Goal: Download file/media

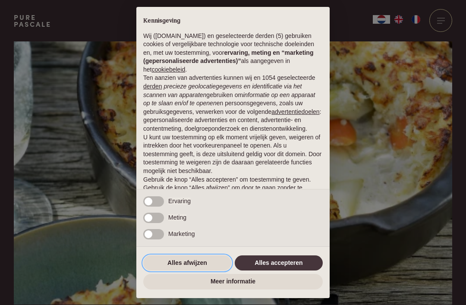
click at [199, 263] on button "Alles afwijzen" at bounding box center [187, 264] width 88 height 16
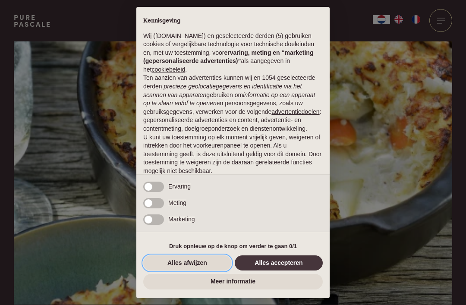
scroll to position [36, 0]
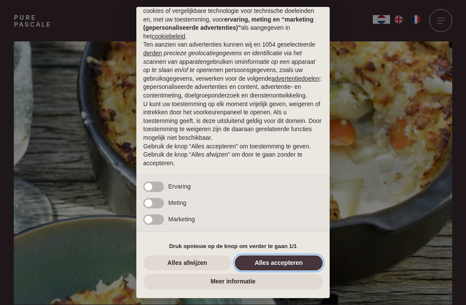
click at [286, 260] on button "Alles accepteren" at bounding box center [279, 264] width 88 height 16
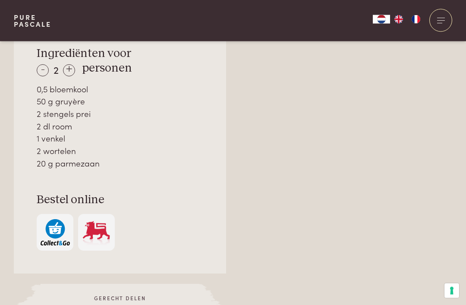
scroll to position [608, 0]
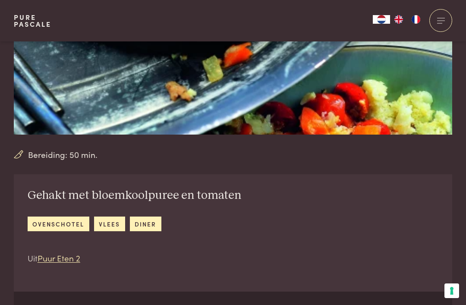
scroll to position [213, 0]
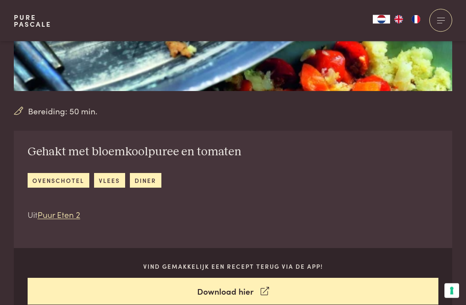
click at [305, 167] on div "Gehakt met bloemkoolpuree en tomaten ovenschotel vlees diner Uit Puur Eten 2 Vi…" at bounding box center [233, 225] width 439 height 188
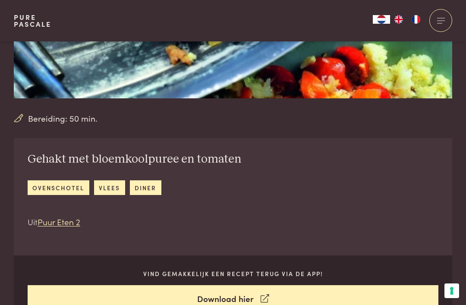
scroll to position [206, 0]
click at [228, 299] on link "Download hier" at bounding box center [234, 299] width 412 height 27
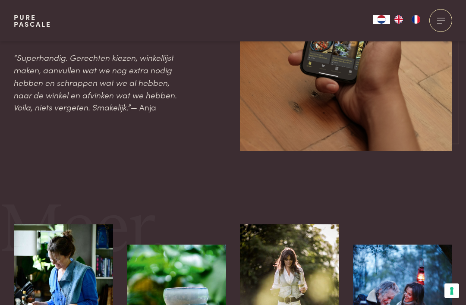
scroll to position [1093, 0]
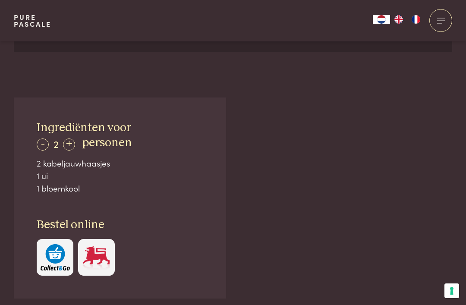
scroll to position [443, 0]
